Goal: Transaction & Acquisition: Book appointment/travel/reservation

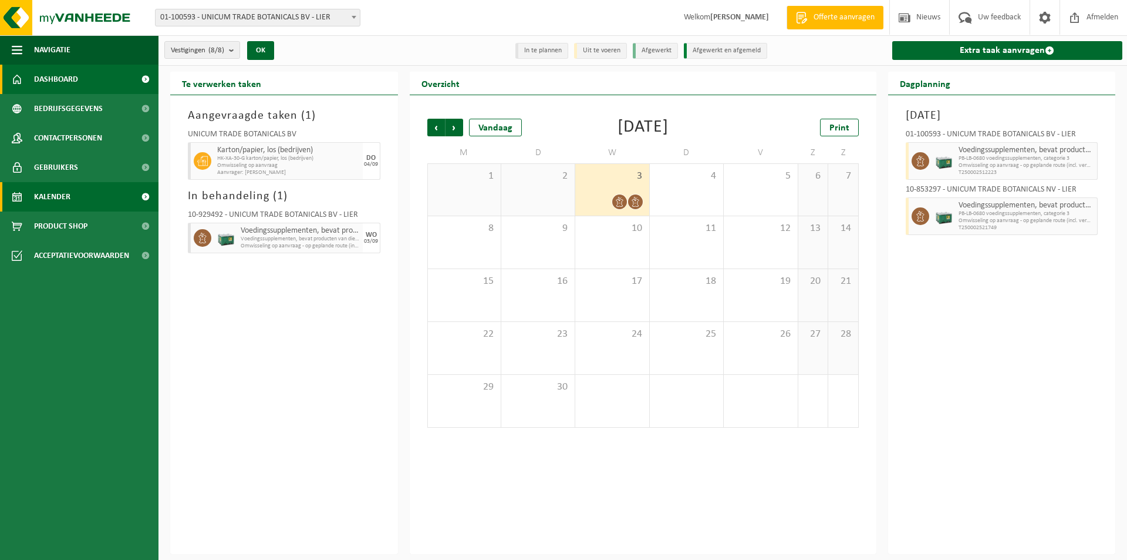
click at [86, 75] on link "Dashboard" at bounding box center [79, 79] width 159 height 29
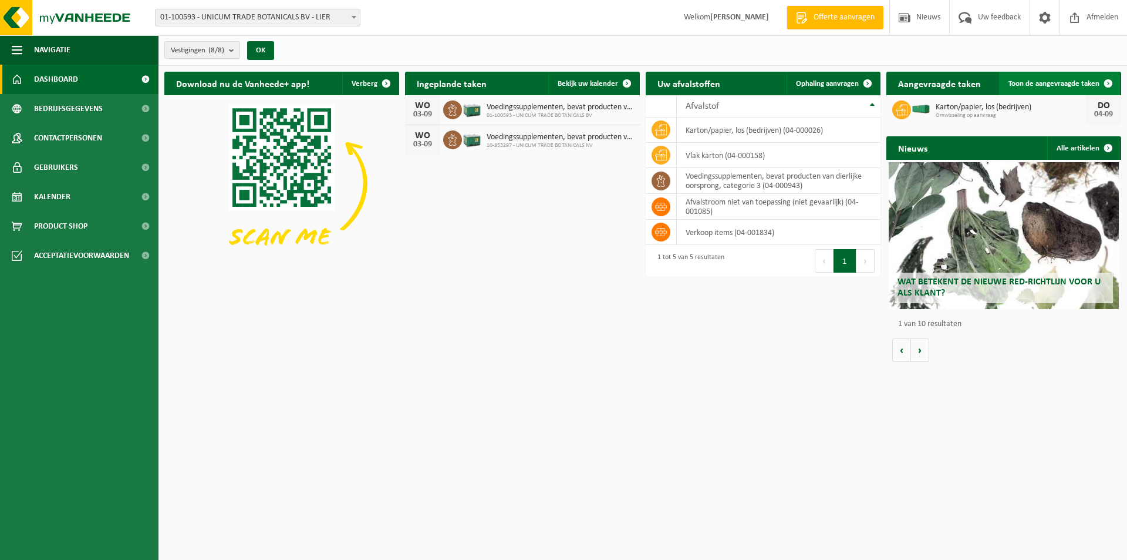
click at [1042, 77] on link "Toon de aangevraagde taken" at bounding box center [1059, 83] width 121 height 23
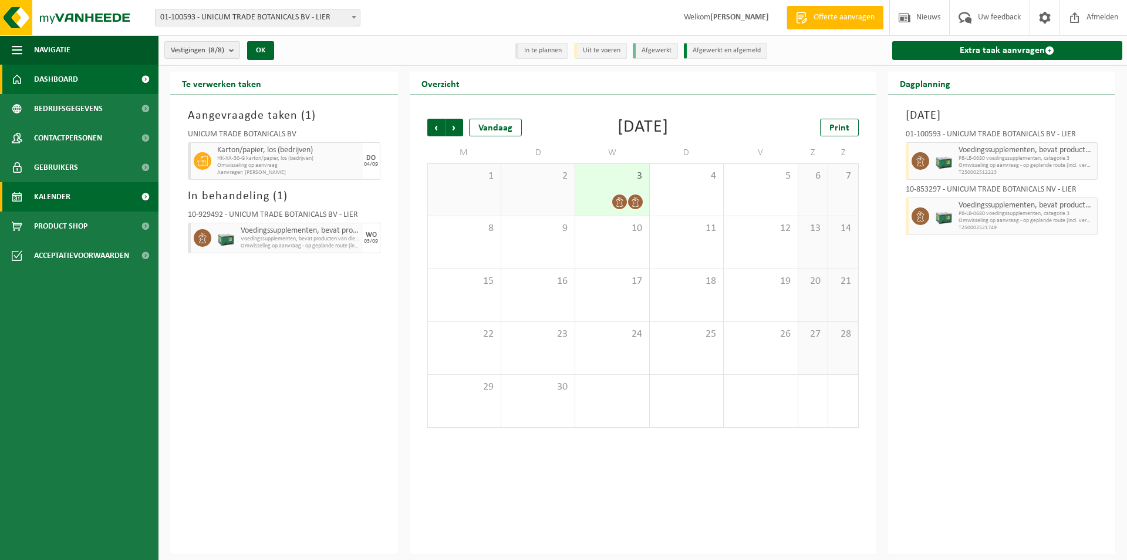
click at [42, 72] on span "Dashboard" at bounding box center [56, 79] width 44 height 29
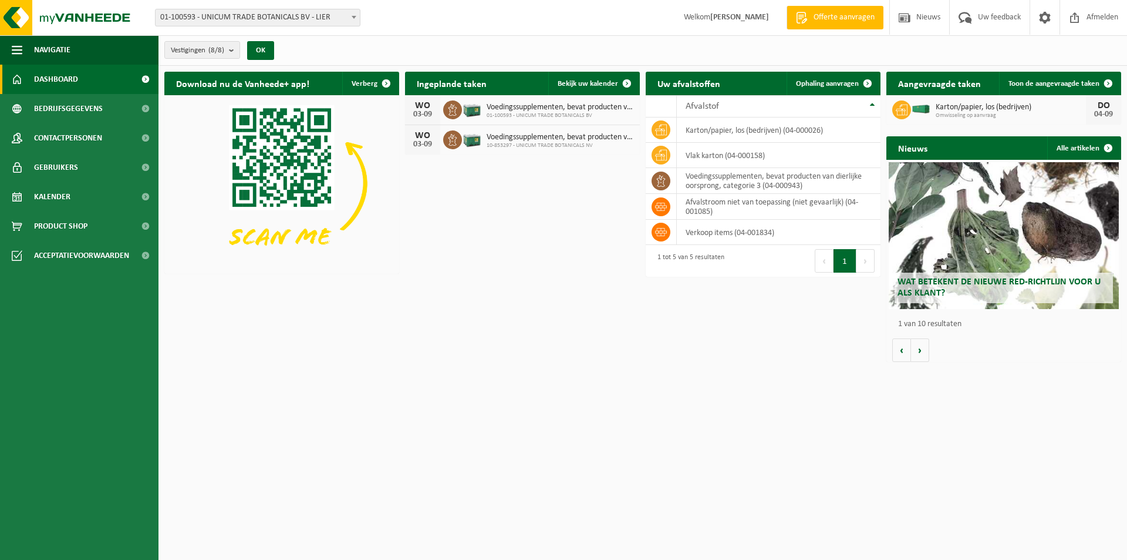
click at [888, 77] on h2 "Aangevraagde taken" at bounding box center [940, 83] width 106 height 23
click at [874, 82] on span at bounding box center [867, 83] width 23 height 23
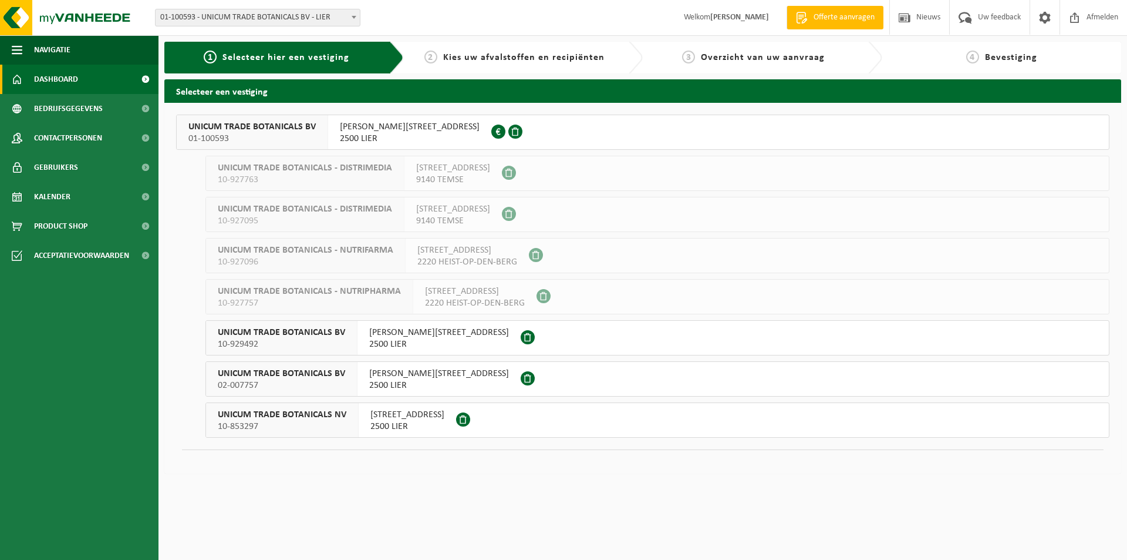
click at [56, 82] on span "Dashboard" at bounding box center [56, 79] width 44 height 29
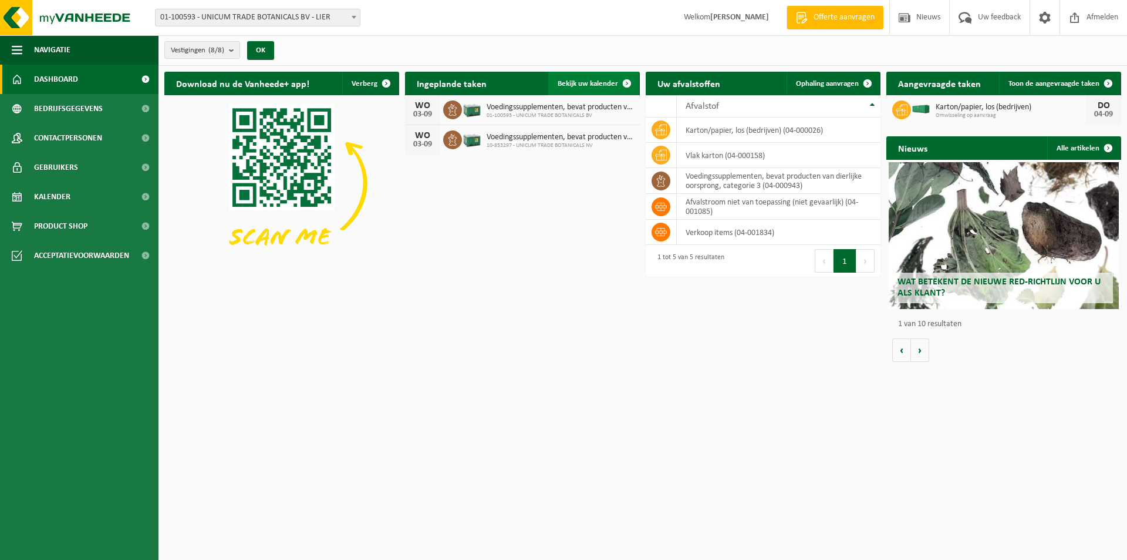
click at [594, 81] on span "Bekijk uw kalender" at bounding box center [588, 84] width 60 height 8
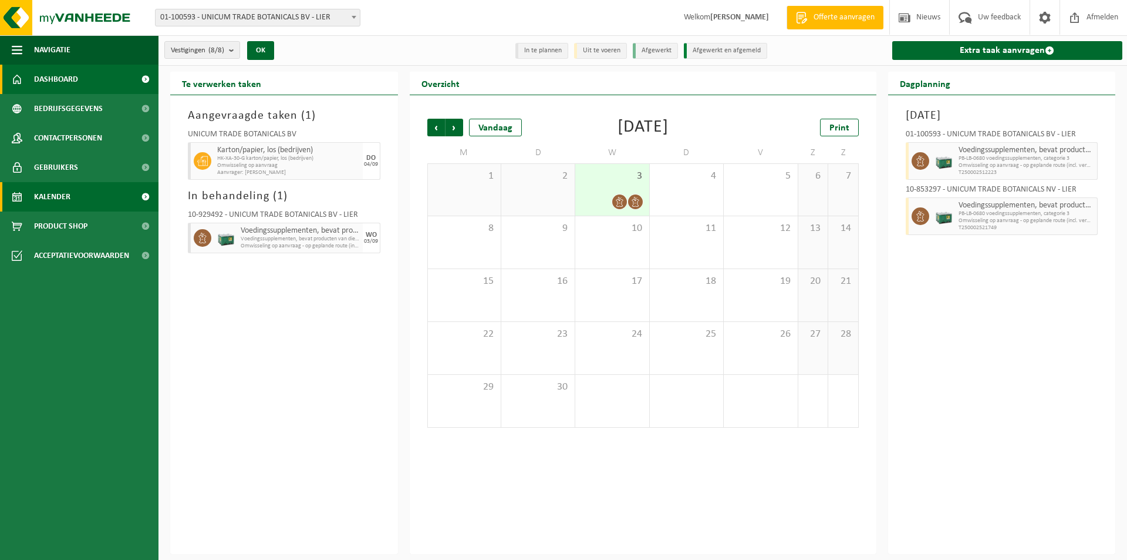
click at [71, 78] on span "Dashboard" at bounding box center [56, 79] width 44 height 29
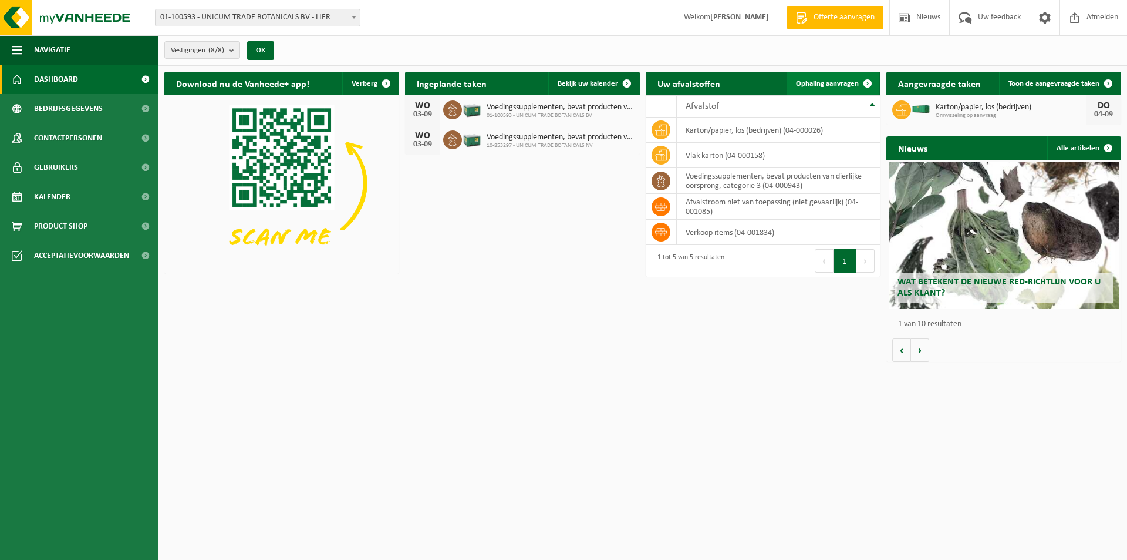
click at [865, 80] on span at bounding box center [867, 83] width 23 height 23
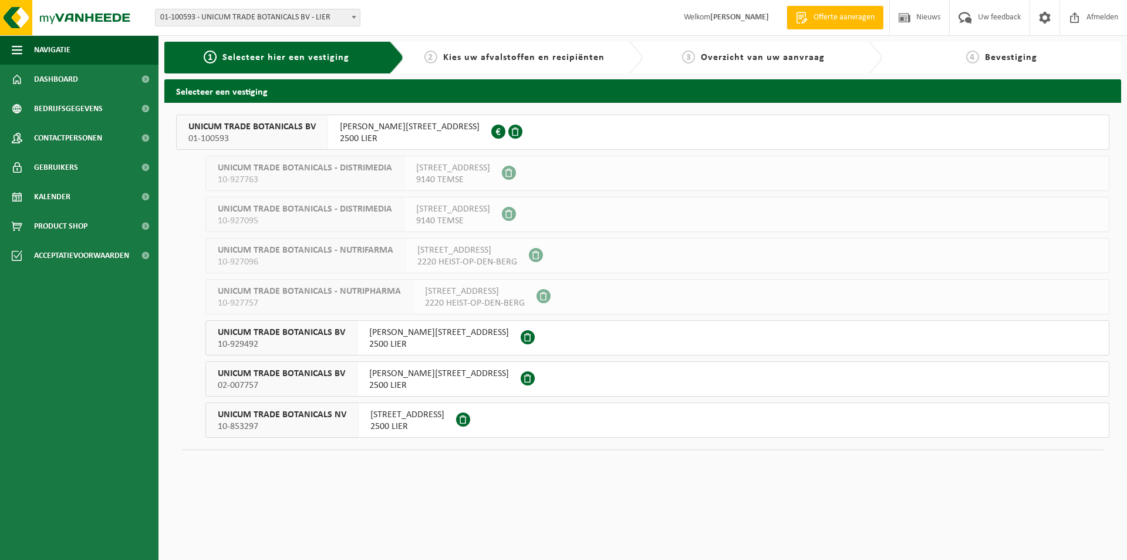
click at [391, 130] on span "JOSEPH VAN INSTRAAT 21" at bounding box center [410, 127] width 140 height 12
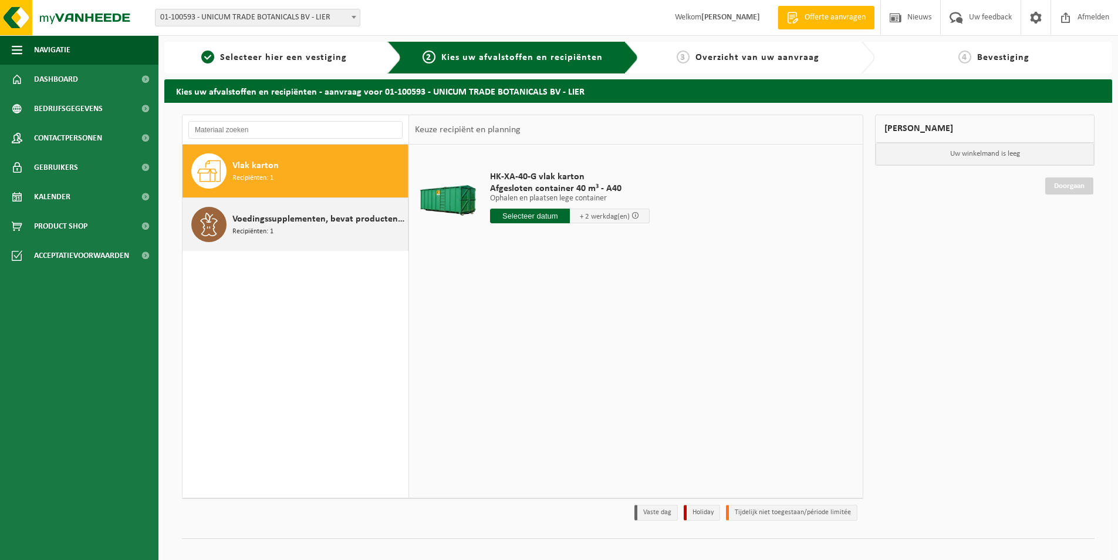
click at [342, 223] on span "Voedingssupplementen, bevat producten van dierlijke oorsprong, categorie 3" at bounding box center [319, 219] width 173 height 14
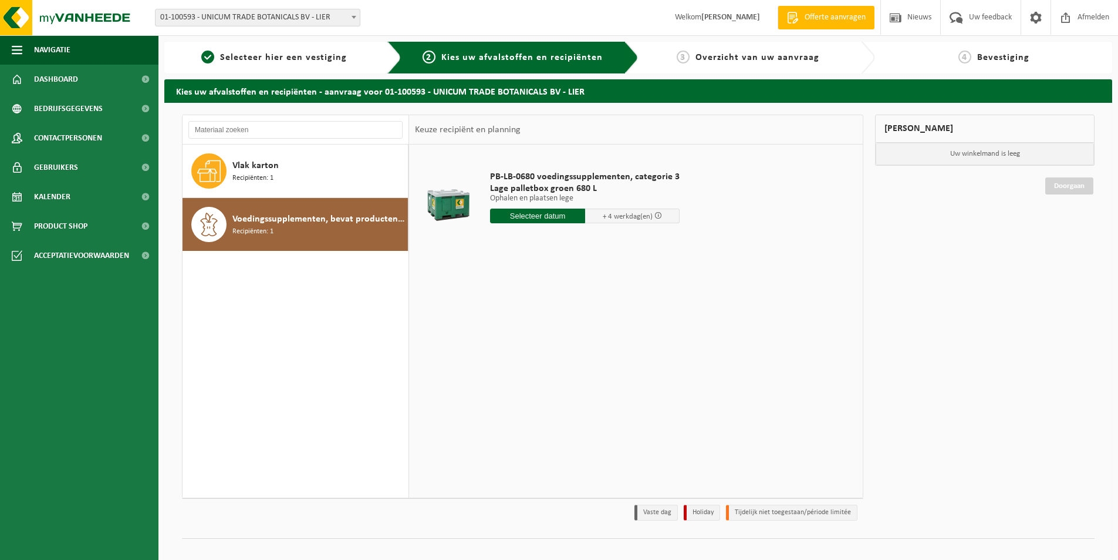
click at [536, 218] on input "text" at bounding box center [537, 215] width 95 height 15
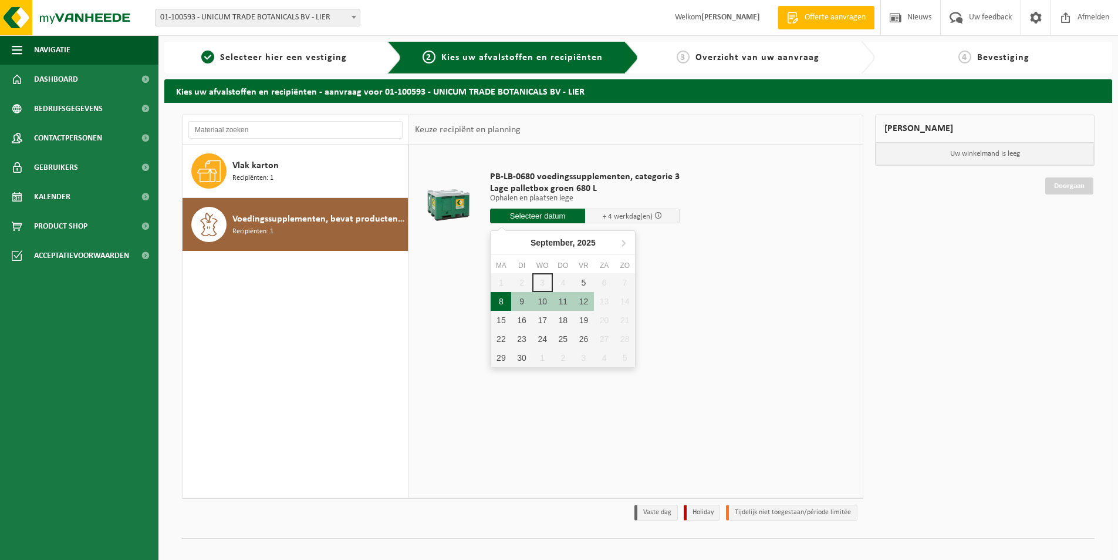
click at [505, 299] on div "8" at bounding box center [501, 301] width 21 height 19
type input "Van 2025-09-08"
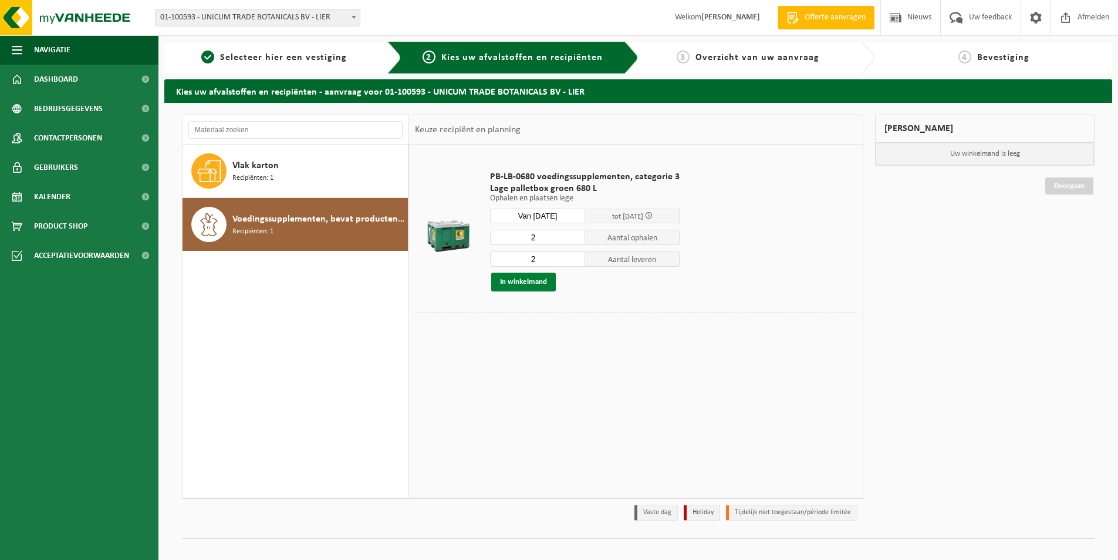
click at [548, 285] on button "In winkelmand" at bounding box center [523, 281] width 65 height 19
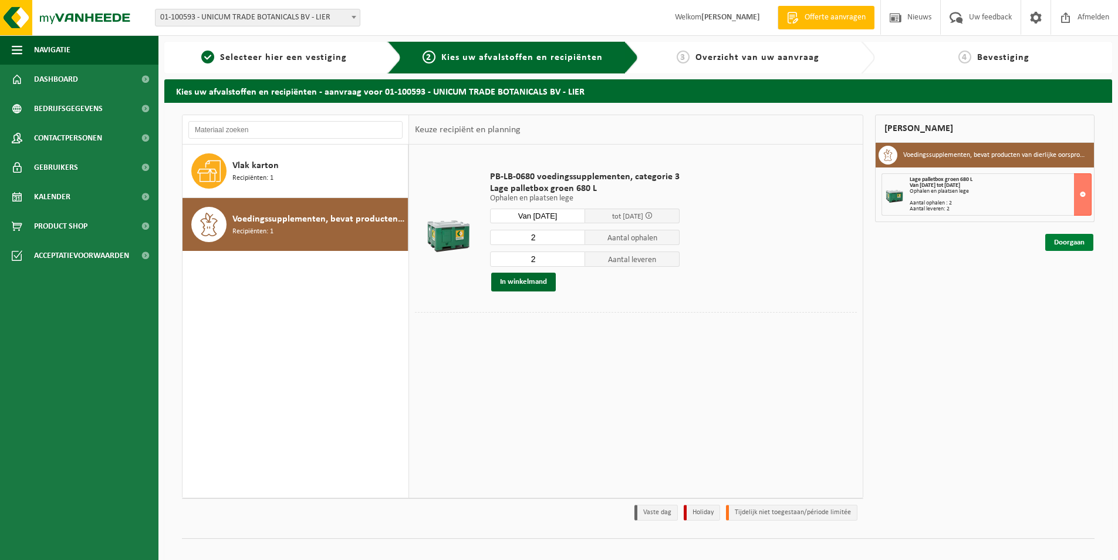
click at [1070, 247] on link "Doorgaan" at bounding box center [1070, 242] width 48 height 17
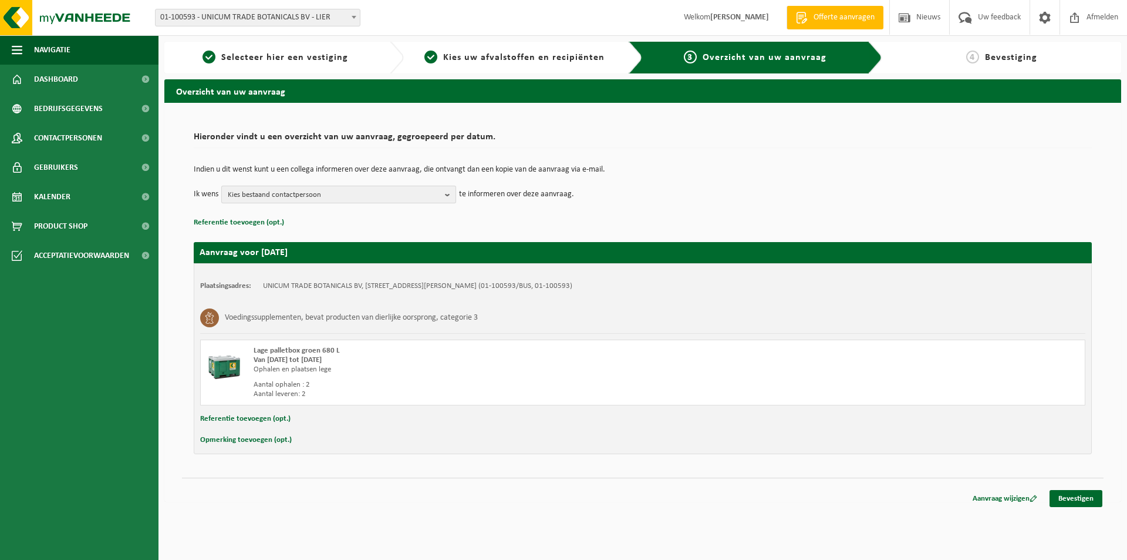
click at [387, 196] on span "Kies bestaand contactpersoon" at bounding box center [334, 195] width 213 height 18
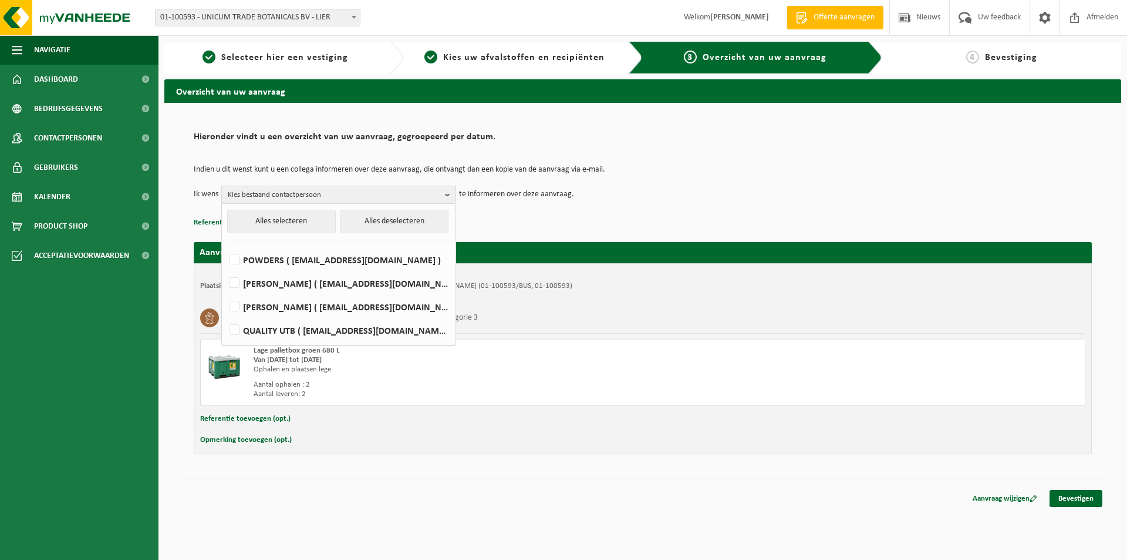
click at [387, 196] on span "Kies bestaand contactpersoon" at bounding box center [334, 195] width 213 height 18
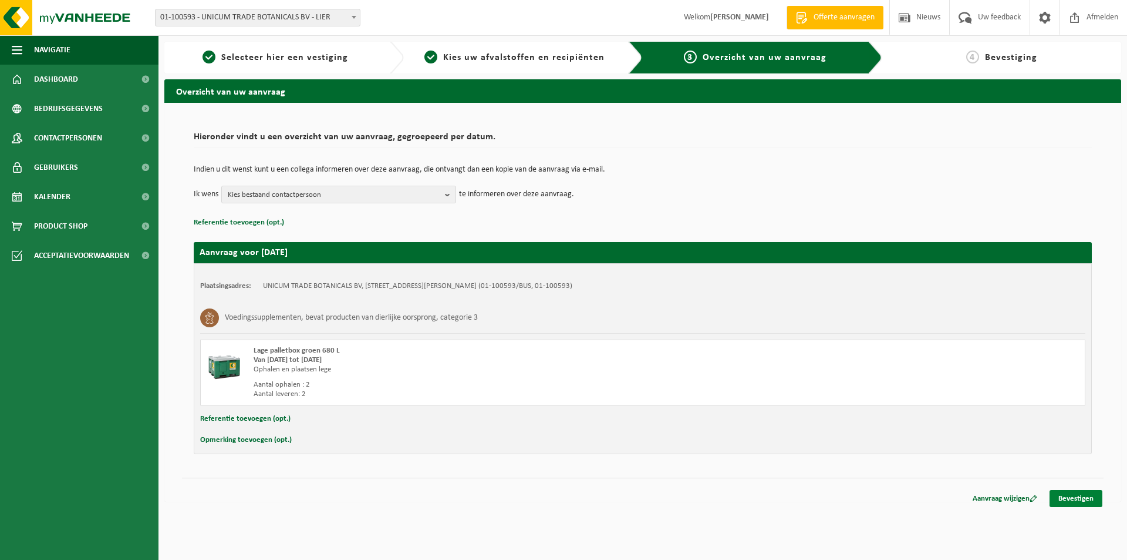
click at [1079, 492] on link "Bevestigen" at bounding box center [1076, 498] width 53 height 17
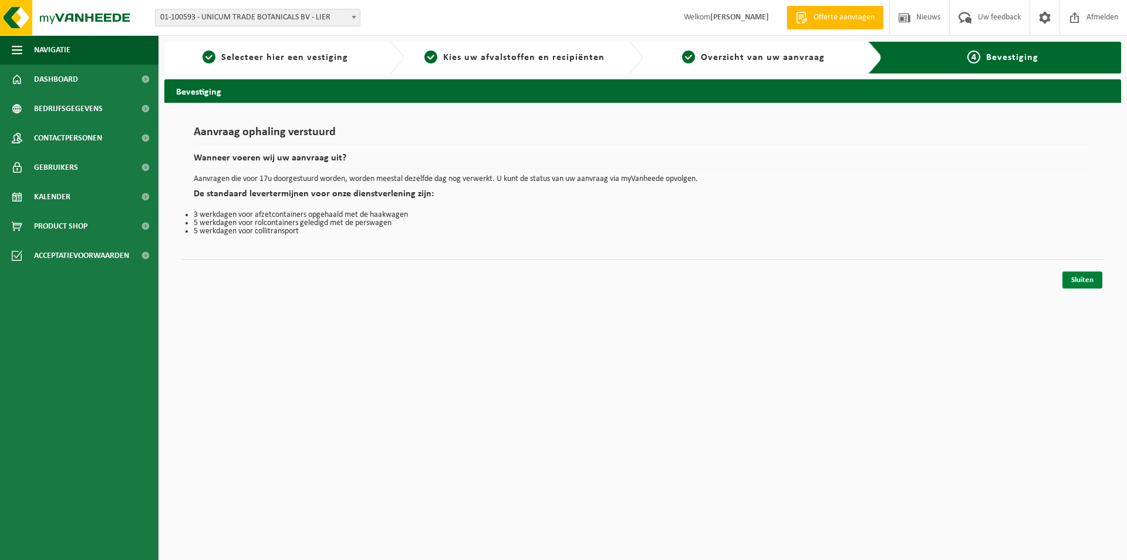
click at [1078, 279] on link "Sluiten" at bounding box center [1083, 279] width 40 height 17
